Goal: Book appointment/travel/reservation

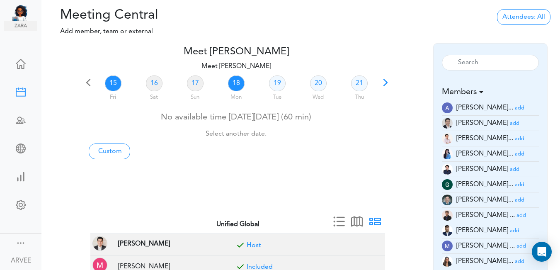
click at [237, 82] on link "18" at bounding box center [236, 83] width 17 height 16
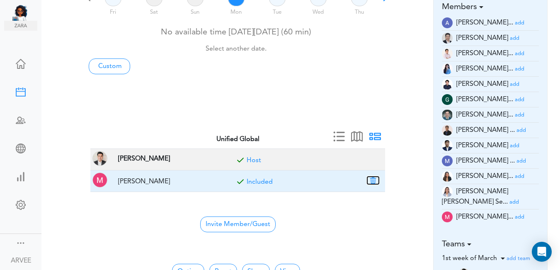
click at [373, 181] on button "button" at bounding box center [373, 179] width 12 height 7
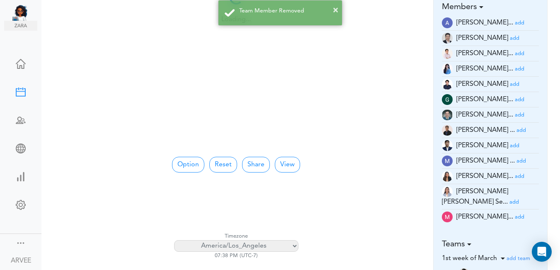
click at [514, 69] on small "add" at bounding box center [519, 68] width 10 height 5
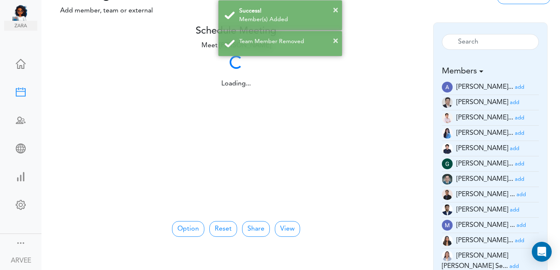
scroll to position [22, 0]
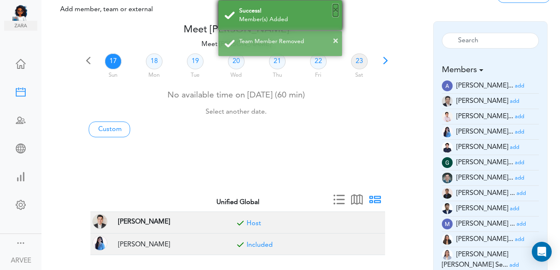
click at [336, 9] on button "×" at bounding box center [335, 10] width 5 height 12
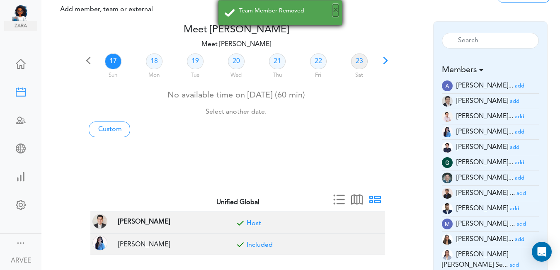
drag, startPoint x: 335, startPoint y: 10, endPoint x: 353, endPoint y: 13, distance: 17.7
click at [335, 11] on button "×" at bounding box center [335, 10] width 5 height 12
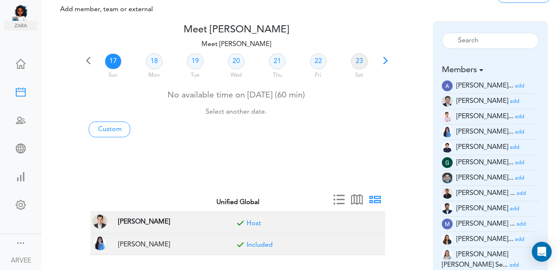
scroll to position [210, 0]
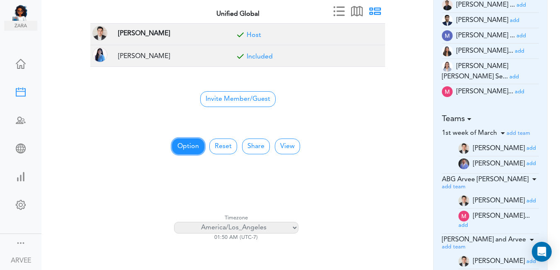
click at [182, 147] on button "Option" at bounding box center [188, 146] width 32 height 16
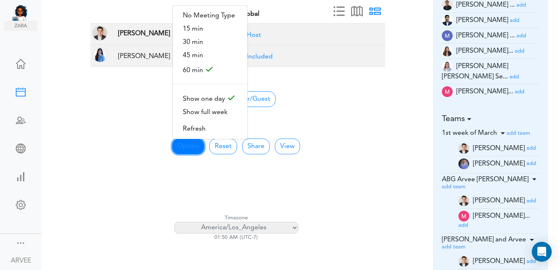
scroll to position [0, 0]
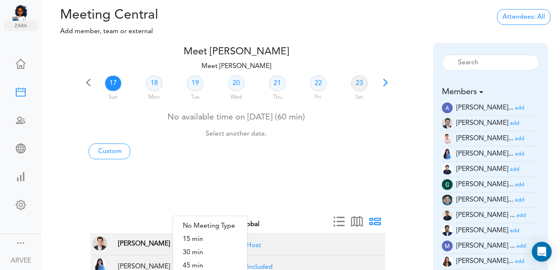
click at [162, 83] on div "18 Mon" at bounding box center [153, 89] width 41 height 30
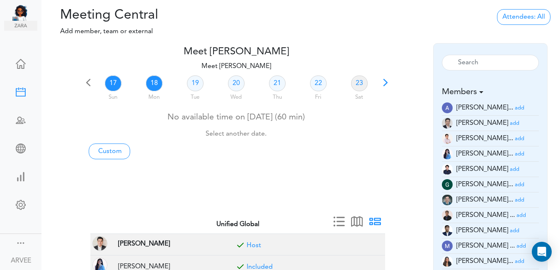
click at [152, 83] on link "18" at bounding box center [154, 83] width 17 height 16
click at [99, 152] on link "Custom" at bounding box center [109, 151] width 41 height 16
type input "Meet [PERSON_NAME]"
type input "[URL][DOMAIN_NAME][SECURITY_DATA]"
type input "[DATE]T01:00"
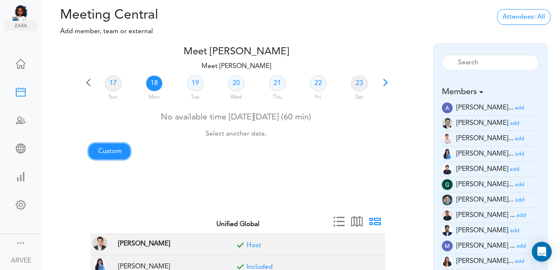
type input "[DATE]T01:30"
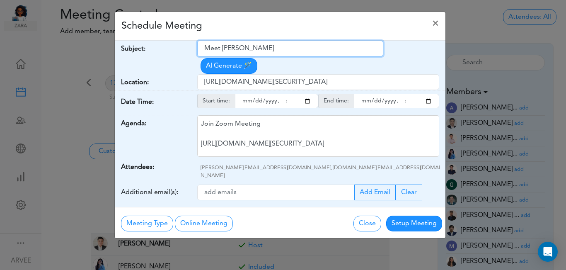
drag, startPoint x: 203, startPoint y: 48, endPoint x: 280, endPoint y: 51, distance: 77.1
click at [282, 51] on input "Meet [PERSON_NAME]" at bounding box center [290, 49] width 186 height 16
paste input "[Client Call] [PERSON_NAME] - Tax Planning"
type input "[Client Call] [PERSON_NAME] - Tax Planning"
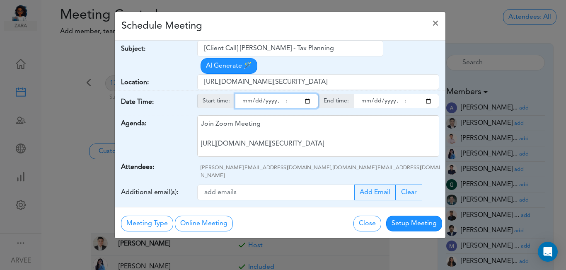
click at [308, 94] on input "starttime" at bounding box center [276, 101] width 83 height 14
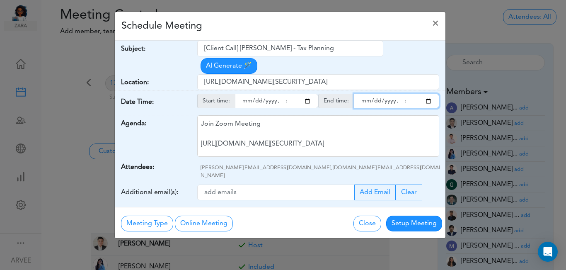
type input "[DATE]T19:00"
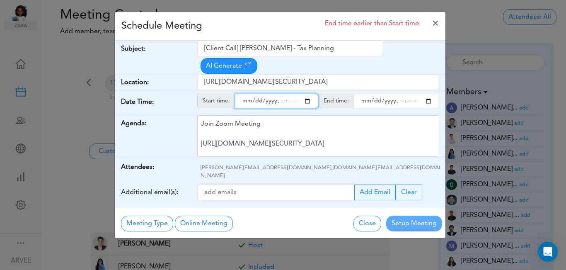
click at [428, 94] on input "endtime" at bounding box center [396, 101] width 85 height 14
click at [398, 94] on input "endtime" at bounding box center [396, 101] width 85 height 14
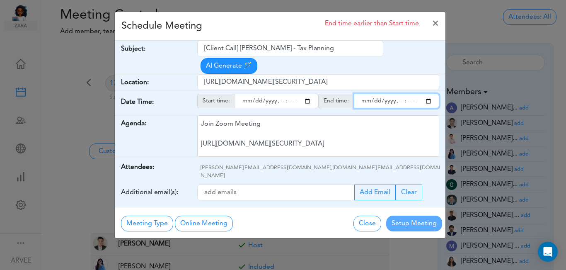
click at [398, 94] on input "endtime" at bounding box center [396, 101] width 85 height 14
type input "[DATE]T20:30"
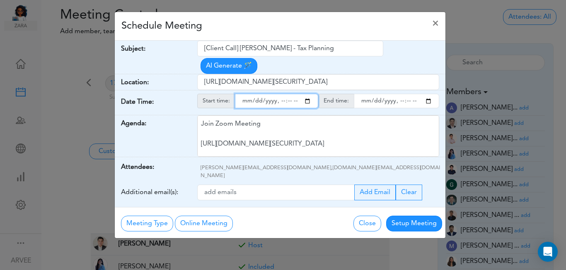
click at [289, 94] on input "starttime" at bounding box center [276, 101] width 83 height 14
type input "[DATE]T19:30"
click at [311, 33] on div "Schedule Meeting ×" at bounding box center [280, 26] width 331 height 29
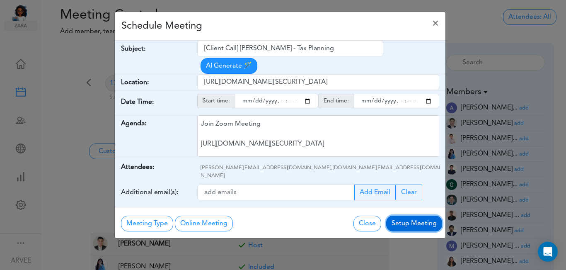
click at [414, 215] on button "Setup Meeting" at bounding box center [414, 223] width 56 height 16
